Goal: Find specific page/section: Find specific page/section

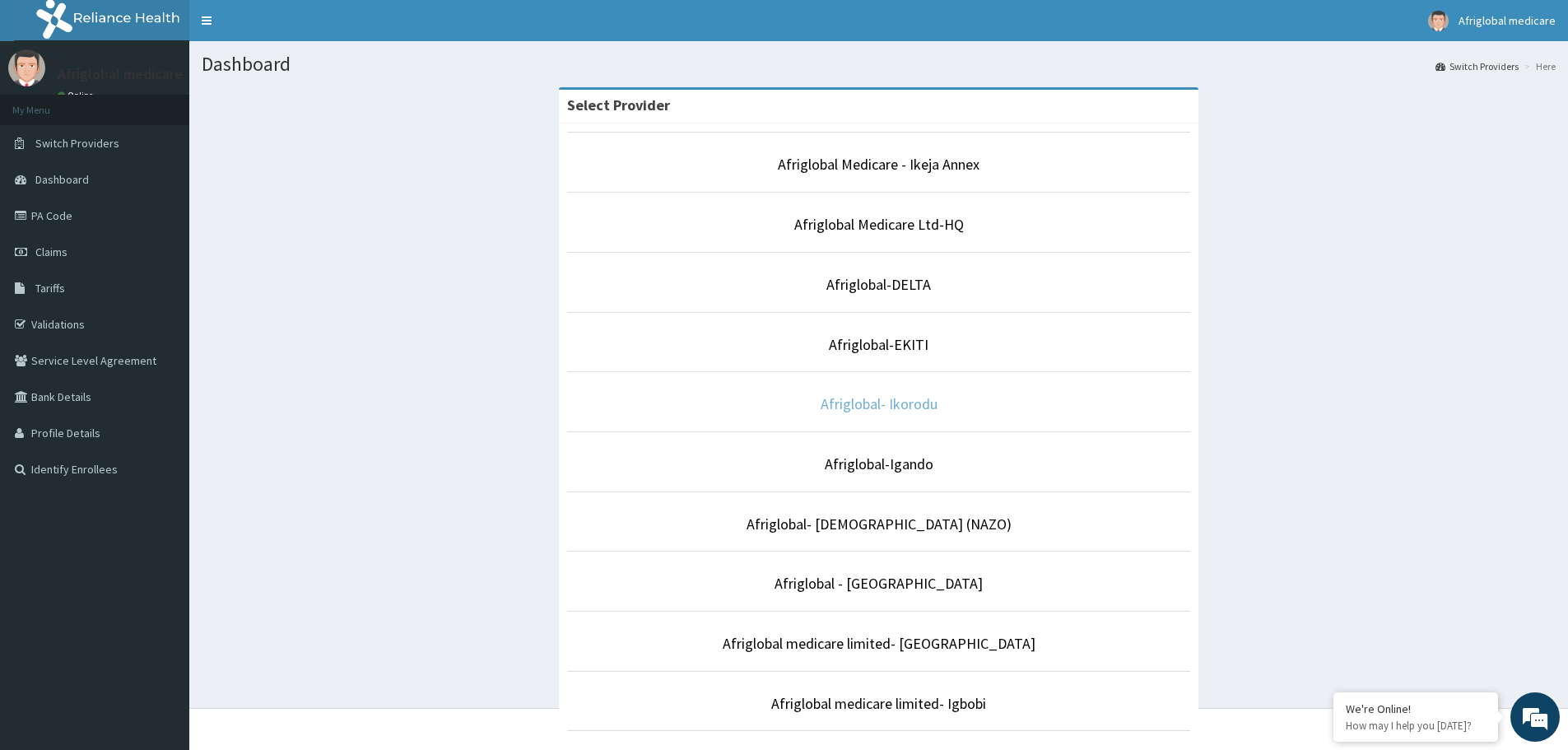
click at [844, 404] on link "Afriglobal- Ikorodu" at bounding box center [878, 404] width 117 height 19
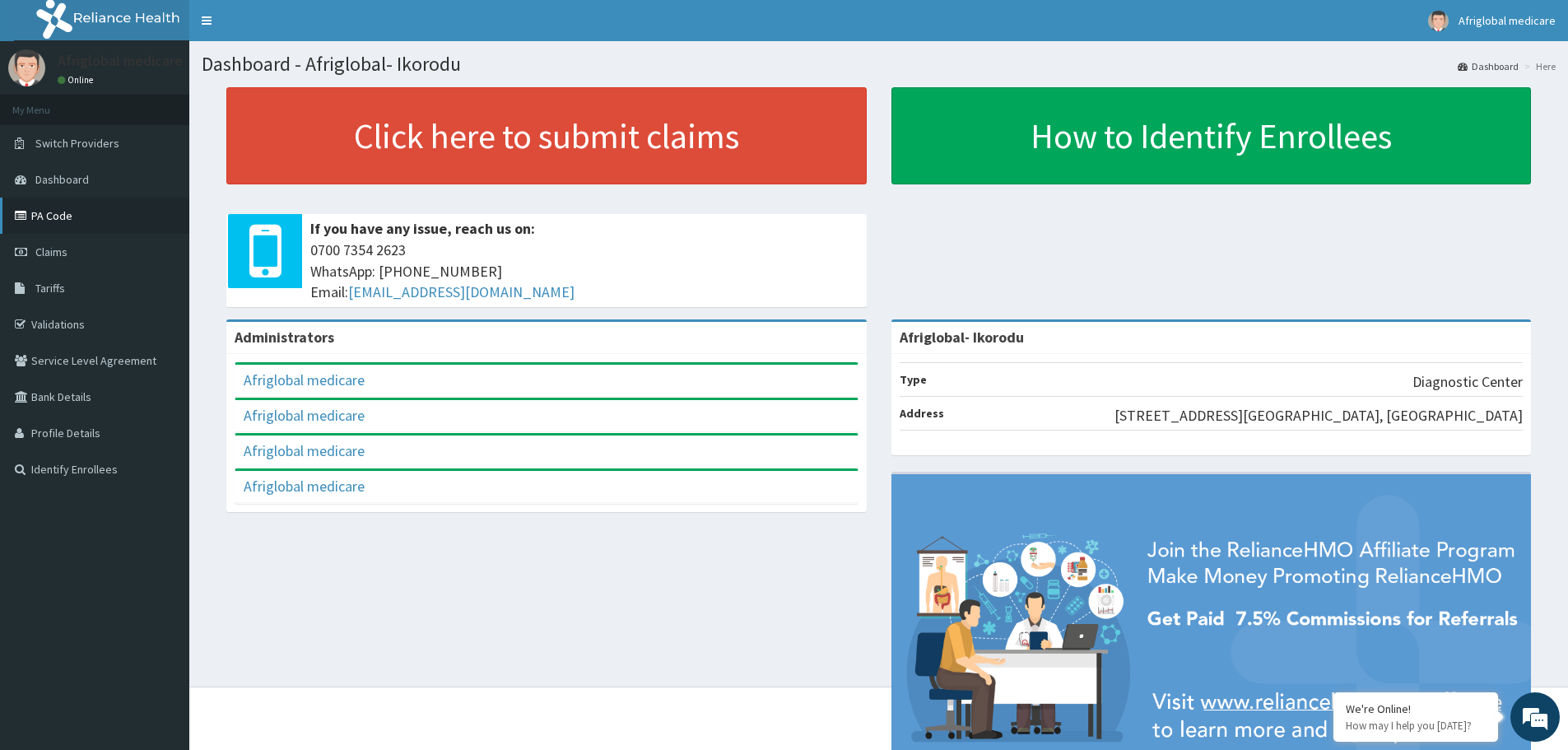
click at [58, 213] on link "PA Code" at bounding box center [94, 215] width 189 height 36
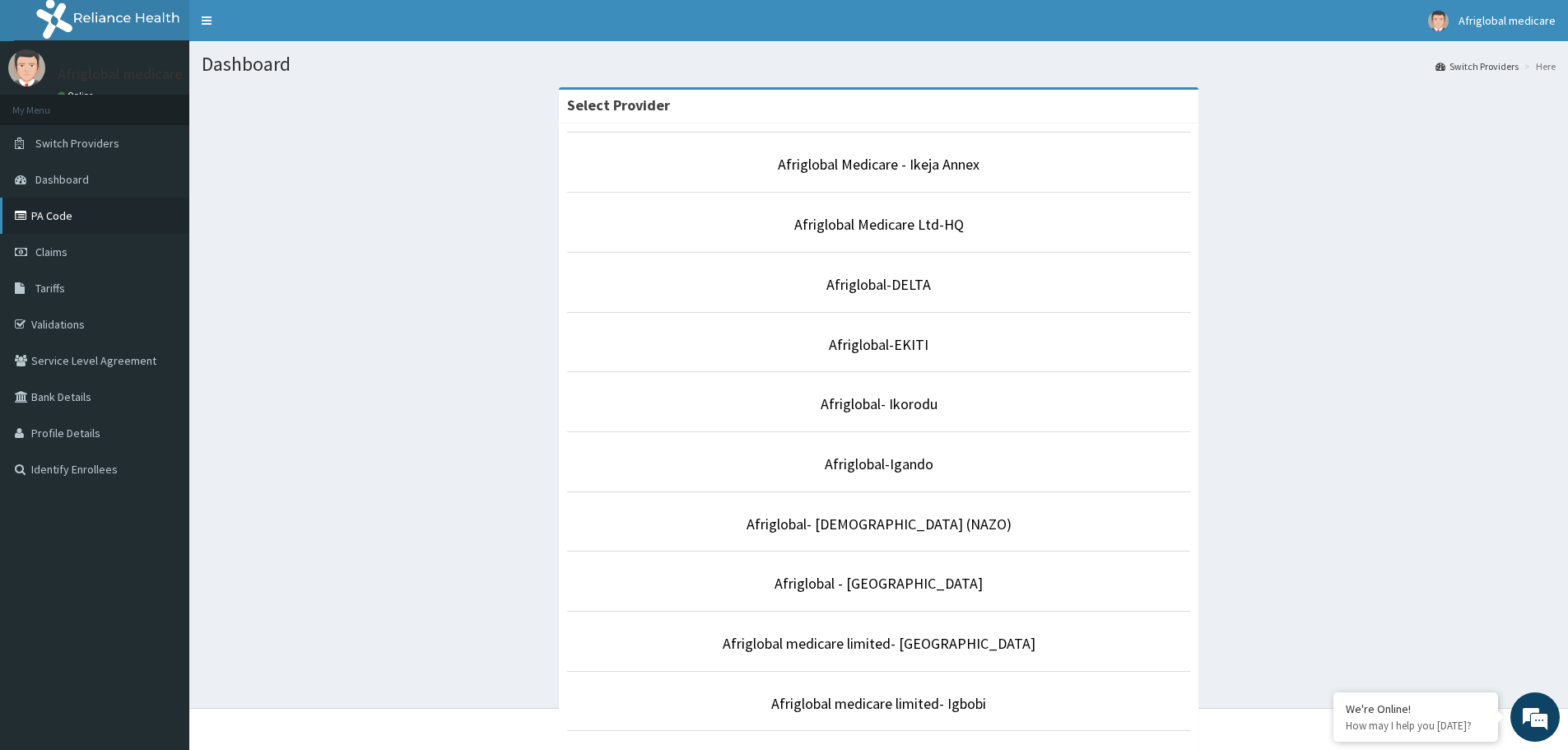
click at [50, 221] on link "PA Code" at bounding box center [94, 215] width 189 height 36
